Goal: Task Accomplishment & Management: Manage account settings

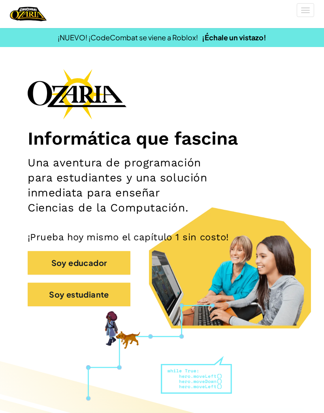
click at [66, 294] on button "Soy estudiante" at bounding box center [79, 295] width 103 height 24
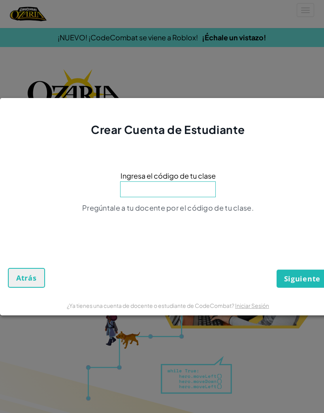
click at [29, 273] on span "Atrás" at bounding box center [26, 277] width 21 height 9
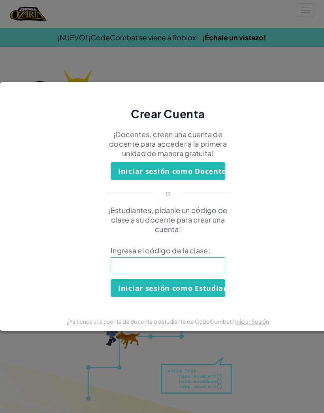
click at [213, 288] on button "Iniciar sesión como Estudiante" at bounding box center [168, 288] width 115 height 18
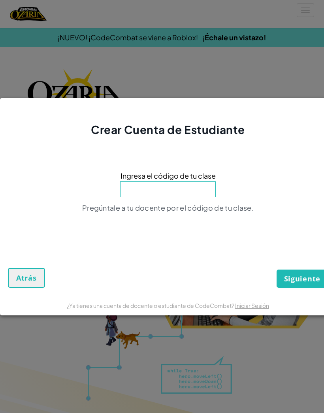
scroll to position [125, 0]
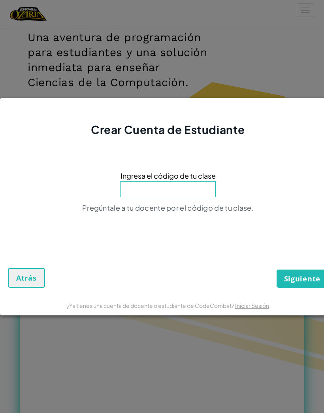
click at [31, 275] on span "Atrás" at bounding box center [26, 277] width 21 height 9
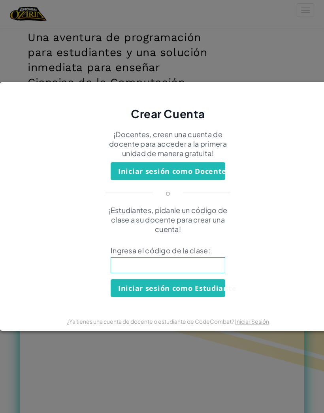
click at [291, 57] on div "Crear Cuenta ¡Docentes, creen una cuenta de docente para acceder a la primera u…" at bounding box center [162, 206] width 324 height 413
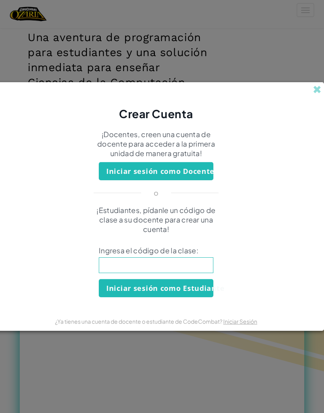
scroll to position [0, 12]
click at [311, 88] on div "Crear Cuenta" at bounding box center [156, 102] width 336 height 40
click at [316, 90] on span at bounding box center [317, 89] width 8 height 8
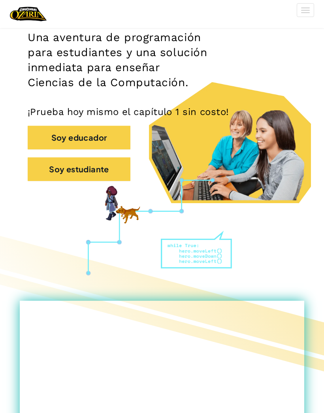
click at [317, 85] on section "Informática que fascina Una aventura de programación para estudiantes y una sol…" at bounding box center [162, 73] width 324 height 260
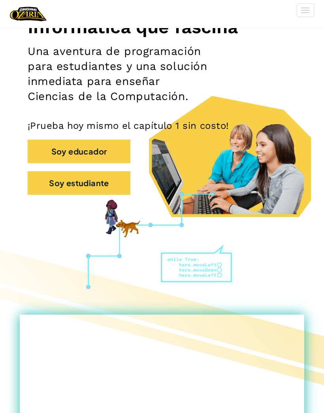
scroll to position [100, 0]
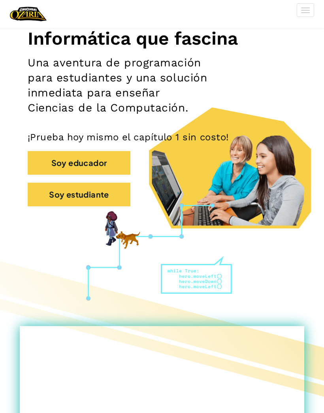
click at [308, 10] on span at bounding box center [305, 10] width 9 height 1
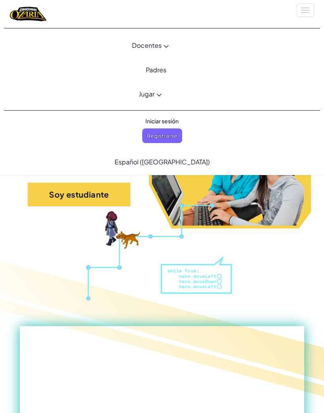
click at [166, 120] on span "Iniciar sesión" at bounding box center [162, 121] width 43 height 15
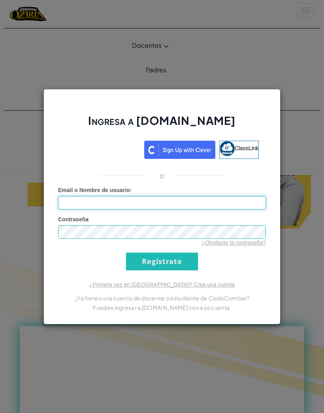
click at [87, 205] on input "Email o Nombre de usuario :" at bounding box center [162, 202] width 208 height 13
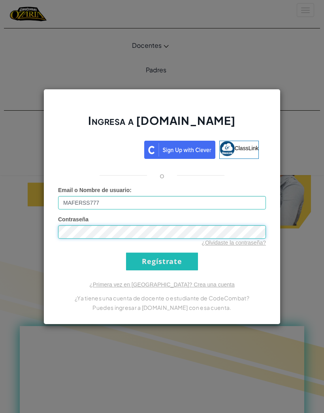
click at [162, 261] on input "Regístrate" at bounding box center [162, 262] width 72 height 18
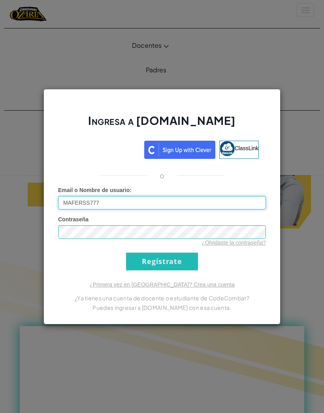
click at [162, 261] on input "Regístrate" at bounding box center [162, 262] width 72 height 18
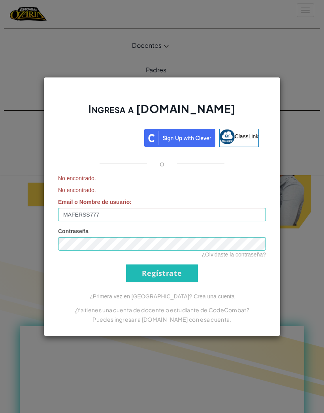
click at [141, 275] on input "Regístrate" at bounding box center [162, 273] width 72 height 18
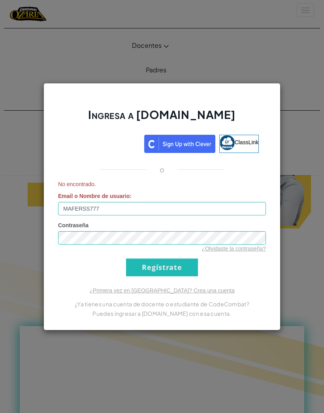
click at [138, 273] on input "Regístrate" at bounding box center [162, 267] width 72 height 18
click at [139, 274] on input "Regístrate" at bounding box center [162, 267] width 72 height 18
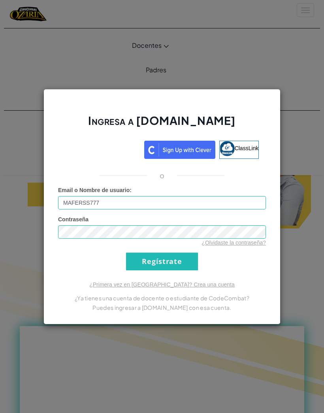
click at [138, 270] on input "Regístrate" at bounding box center [162, 262] width 72 height 18
click at [140, 269] on input "Regístrate" at bounding box center [162, 262] width 72 height 18
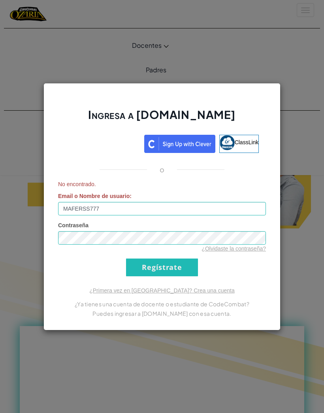
click at [140, 268] on input "Regístrate" at bounding box center [162, 267] width 72 height 18
click at [141, 270] on input "Regístrate" at bounding box center [162, 267] width 72 height 18
click at [142, 268] on input "Regístrate" at bounding box center [162, 267] width 72 height 18
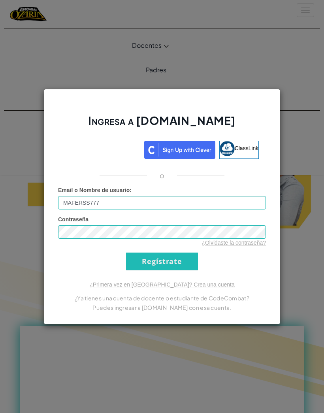
click at [143, 270] on input "Regístrate" at bounding box center [162, 262] width 72 height 18
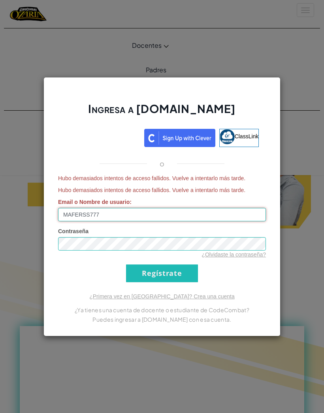
click at [169, 217] on input "MAFERSS777" at bounding box center [162, 214] width 208 height 13
type input "M"
type input "mfrss"
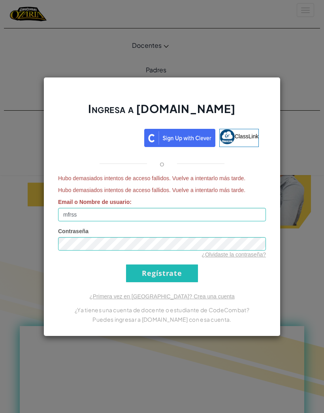
click at [237, 256] on link "¿Olvidaste la contraseña?" at bounding box center [234, 254] width 64 height 6
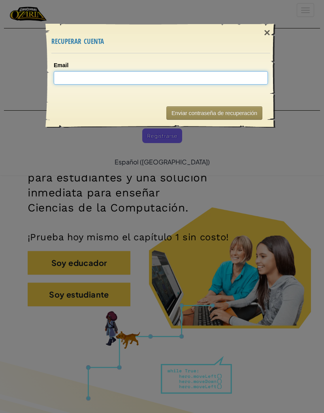
click at [64, 73] on input "Email" at bounding box center [161, 77] width 214 height 13
type input "[EMAIL_ADDRESS][DOMAIN_NAME]"
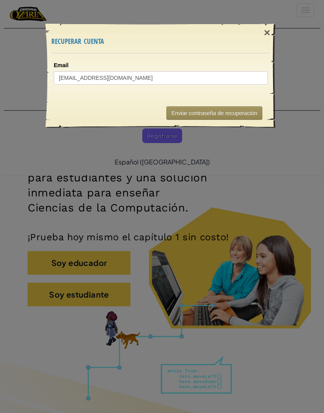
click at [236, 112] on button "Enviar contraseña de recuperación" at bounding box center [214, 112] width 96 height 13
